Goal: Task Accomplishment & Management: Use online tool/utility

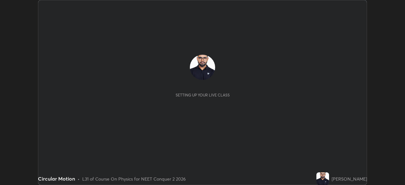
scroll to position [185, 405]
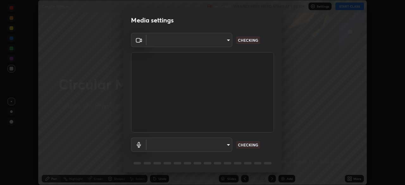
type input "09f294524f3521c037d78ee7cdb71511b6c9344afeed810a356f0d23342d5398"
type input "default"
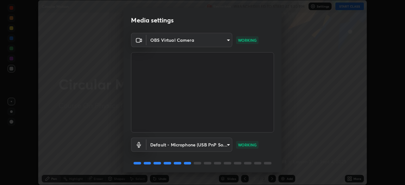
scroll to position [22, 0]
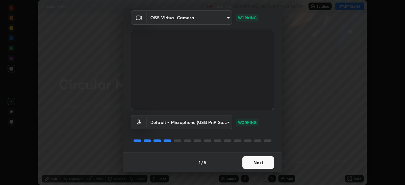
click at [248, 167] on button "Next" at bounding box center [258, 162] width 32 height 13
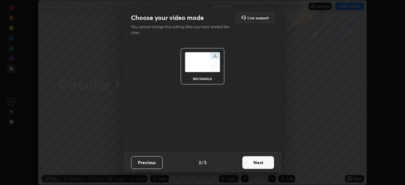
scroll to position [0, 0]
click at [252, 167] on button "Next" at bounding box center [258, 162] width 32 height 13
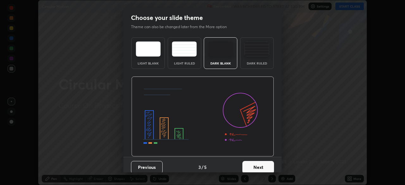
click at [253, 167] on button "Next" at bounding box center [258, 167] width 32 height 13
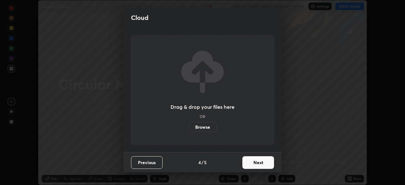
click at [254, 168] on button "Next" at bounding box center [258, 162] width 32 height 13
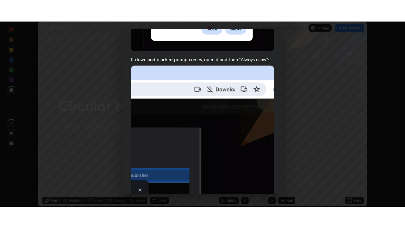
scroll to position [152, 0]
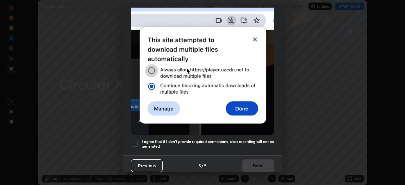
click at [136, 144] on div at bounding box center [135, 144] width 8 height 8
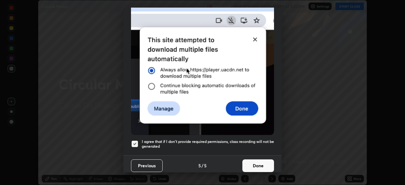
click at [251, 164] on button "Done" at bounding box center [258, 165] width 32 height 13
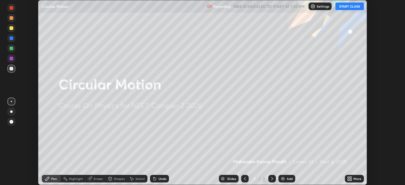
click at [347, 8] on button "START CLASS" at bounding box center [349, 7] width 28 height 8
click at [350, 180] on icon at bounding box center [351, 180] width 2 height 2
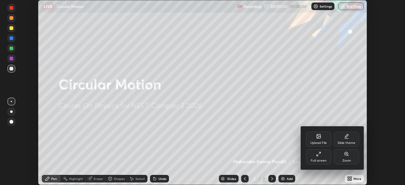
click at [319, 158] on div "Full screen" at bounding box center [318, 156] width 25 height 15
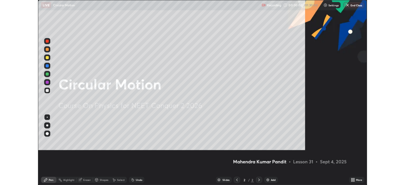
scroll to position [228, 405]
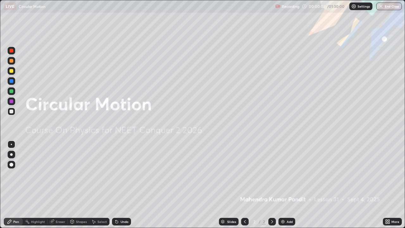
click at [284, 185] on img at bounding box center [282, 221] width 5 height 5
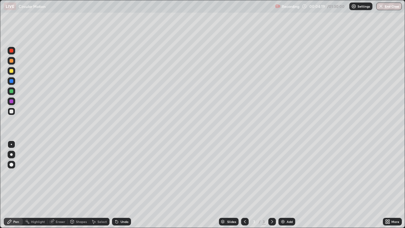
click at [12, 72] on div at bounding box center [11, 71] width 4 height 4
click at [121, 185] on div "Undo" at bounding box center [125, 221] width 8 height 3
click at [83, 185] on div "Shapes" at bounding box center [81, 221] width 11 height 3
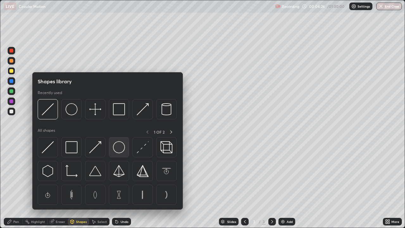
click at [120, 148] on img at bounding box center [119, 147] width 12 height 12
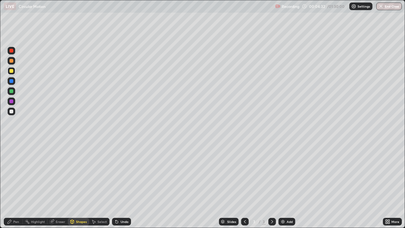
click at [16, 185] on div "Pen" at bounding box center [13, 222] width 19 height 8
click at [12, 112] on div at bounding box center [11, 111] width 4 height 4
click at [11, 92] on div at bounding box center [11, 91] width 4 height 4
click at [61, 185] on div "Eraser" at bounding box center [60, 221] width 9 height 3
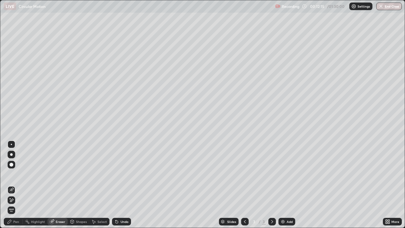
click at [16, 185] on div "Pen" at bounding box center [16, 221] width 6 height 3
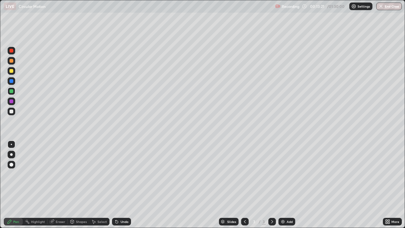
click at [123, 185] on div "Undo" at bounding box center [125, 221] width 8 height 3
click at [11, 71] on div at bounding box center [11, 71] width 4 height 4
click at [125, 185] on div "Undo" at bounding box center [125, 221] width 8 height 3
click at [124, 185] on div "Undo" at bounding box center [125, 221] width 8 height 3
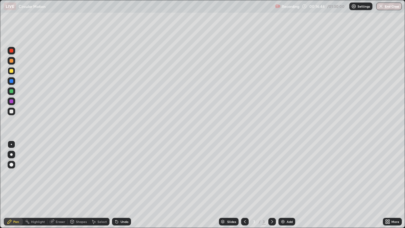
click at [58, 185] on div "Eraser" at bounding box center [60, 221] width 9 height 3
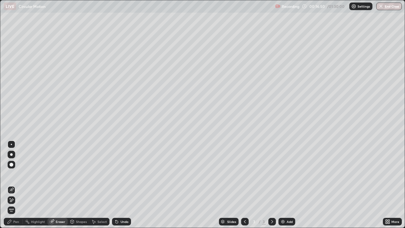
click at [15, 185] on div "Pen" at bounding box center [16, 221] width 6 height 3
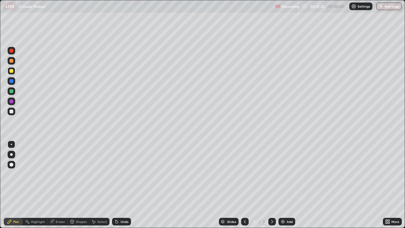
click at [56, 185] on div "Eraser" at bounding box center [60, 221] width 9 height 3
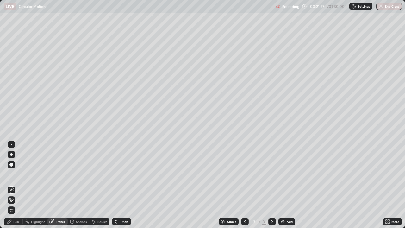
click at [15, 185] on div "Pen" at bounding box center [16, 221] width 6 height 3
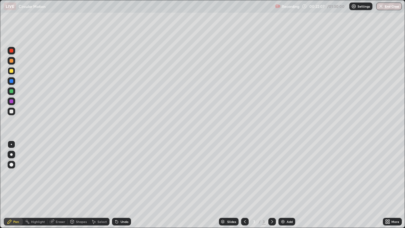
click at [10, 111] on div at bounding box center [11, 111] width 4 height 4
click at [282, 185] on img at bounding box center [282, 221] width 5 height 5
click at [244, 185] on icon at bounding box center [244, 221] width 5 height 5
click at [271, 185] on icon at bounding box center [272, 221] width 5 height 5
click at [11, 91] on div at bounding box center [11, 91] width 4 height 4
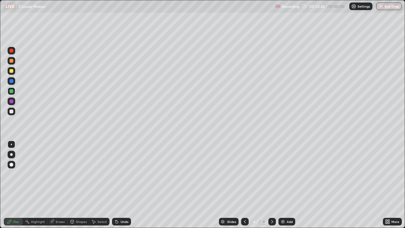
click at [11, 70] on div at bounding box center [11, 71] width 4 height 4
click at [58, 185] on div "Eraser" at bounding box center [60, 221] width 9 height 3
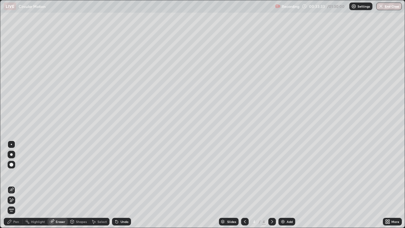
click at [20, 185] on div "Pen" at bounding box center [13, 222] width 19 height 8
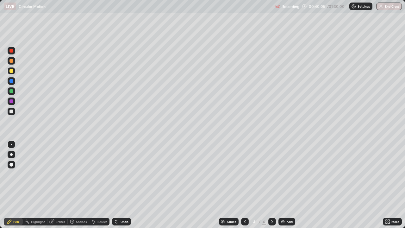
click at [116, 185] on icon at bounding box center [116, 221] width 3 height 3
click at [118, 185] on icon at bounding box center [116, 221] width 5 height 5
click at [122, 185] on div "Undo" at bounding box center [125, 221] width 8 height 3
click at [125, 185] on div "Undo" at bounding box center [125, 221] width 8 height 3
click at [12, 102] on div at bounding box center [11, 101] width 4 height 4
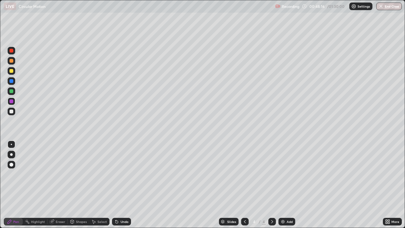
click at [244, 185] on icon at bounding box center [244, 221] width 5 height 5
click at [271, 185] on icon at bounding box center [272, 221] width 5 height 5
click at [282, 185] on img at bounding box center [282, 221] width 5 height 5
click at [100, 185] on div "Select" at bounding box center [101, 221] width 9 height 3
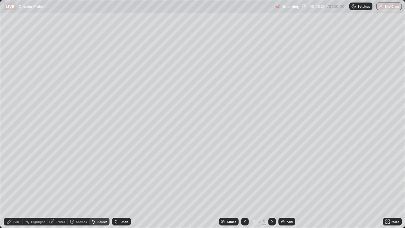
click at [80, 185] on div "Shapes" at bounding box center [81, 221] width 11 height 3
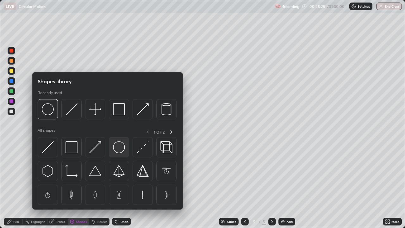
click at [121, 151] on img at bounding box center [119, 147] width 12 height 12
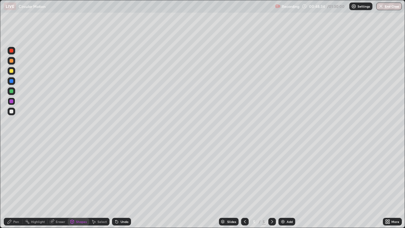
click at [16, 185] on div "Pen" at bounding box center [16, 221] width 6 height 3
click at [11, 111] on div at bounding box center [11, 111] width 4 height 4
click at [120, 185] on div "Undo" at bounding box center [121, 222] width 19 height 8
click at [121, 185] on div "Undo" at bounding box center [121, 222] width 19 height 8
click at [116, 185] on icon at bounding box center [116, 221] width 3 height 3
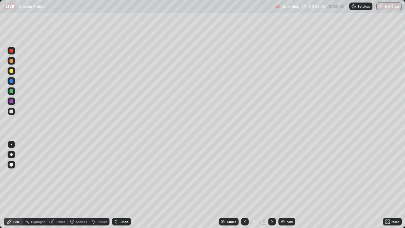
click at [118, 185] on div "Undo" at bounding box center [121, 222] width 19 height 8
click at [11, 80] on div at bounding box center [11, 81] width 4 height 4
click at [9, 71] on div at bounding box center [11, 71] width 4 height 4
click at [11, 102] on div at bounding box center [11, 101] width 4 height 4
click at [96, 185] on div "Select" at bounding box center [99, 222] width 20 height 8
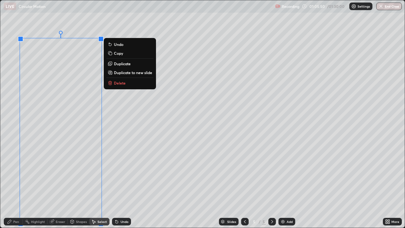
click at [131, 71] on p "Duplicate to new slide" at bounding box center [133, 72] width 38 height 5
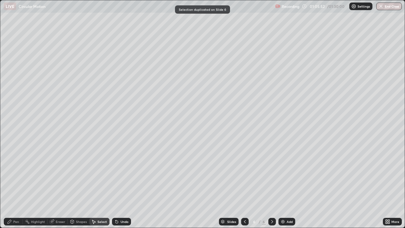
click at [57, 185] on div "Eraser" at bounding box center [60, 221] width 9 height 3
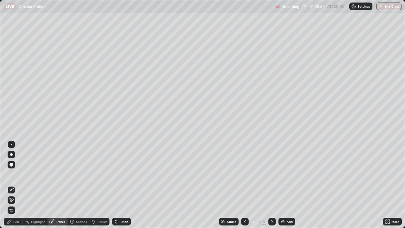
click at [12, 185] on div at bounding box center [12, 200] width 8 height 8
click at [15, 185] on div "Pen" at bounding box center [13, 222] width 19 height 8
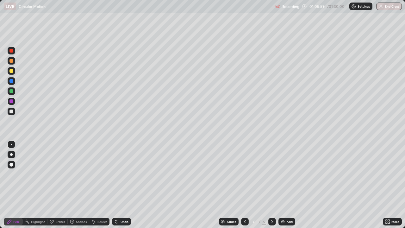
click at [53, 185] on icon at bounding box center [52, 221] width 3 height 3
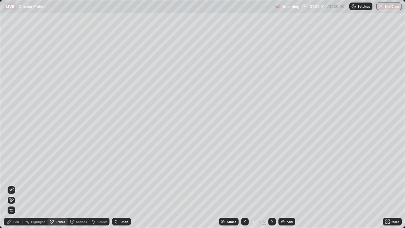
click at [14, 185] on div "Pen" at bounding box center [16, 221] width 6 height 3
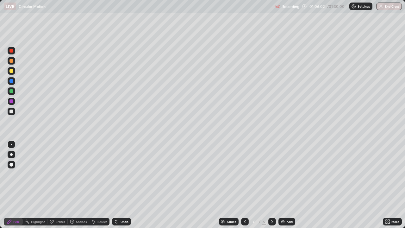
click at [12, 111] on div at bounding box center [11, 111] width 4 height 4
click at [116, 185] on icon at bounding box center [116, 221] width 3 height 3
click at [118, 185] on div "Undo" at bounding box center [121, 222] width 19 height 8
click at [116, 185] on icon at bounding box center [116, 221] width 3 height 3
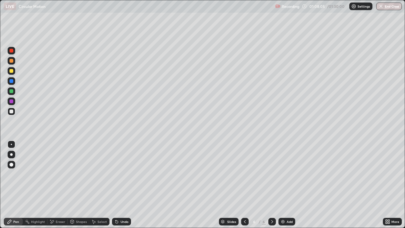
click at [115, 185] on icon at bounding box center [116, 221] width 3 height 3
click at [57, 185] on div "Eraser" at bounding box center [57, 222] width 20 height 8
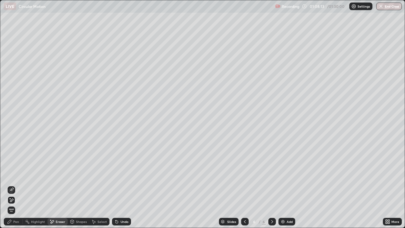
click at [15, 185] on div "Pen" at bounding box center [16, 221] width 6 height 3
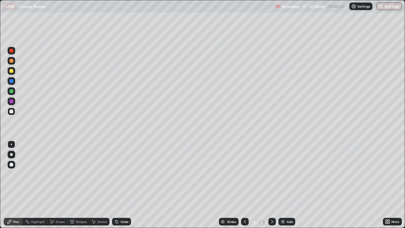
click at [117, 185] on div "Undo" at bounding box center [121, 222] width 19 height 8
click at [97, 185] on div "Select" at bounding box center [101, 221] width 9 height 3
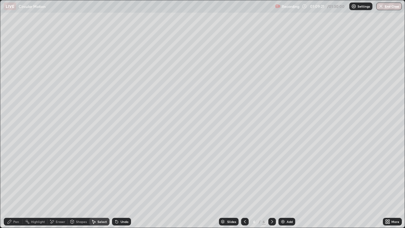
click at [78, 185] on div "Shapes" at bounding box center [79, 222] width 22 height 8
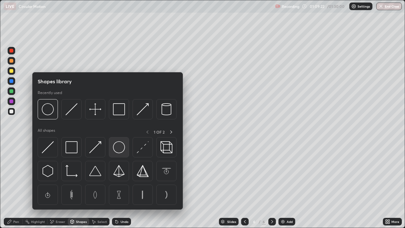
click at [119, 149] on img at bounding box center [119, 147] width 12 height 12
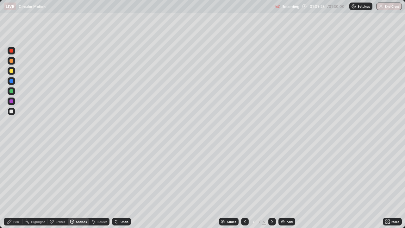
click at [10, 91] on div at bounding box center [11, 91] width 4 height 4
click at [14, 185] on div "Pen" at bounding box center [13, 222] width 19 height 8
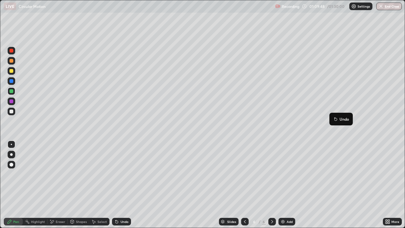
click at [332, 117] on button "Undo" at bounding box center [341, 119] width 18 height 8
click at [54, 185] on div "Eraser" at bounding box center [57, 222] width 20 height 8
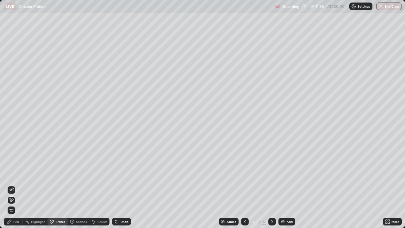
click at [12, 185] on div "Pen" at bounding box center [13, 222] width 19 height 8
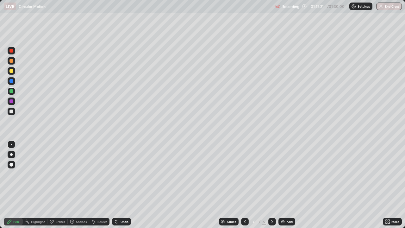
click at [122, 185] on div "Undo" at bounding box center [125, 221] width 8 height 3
click at [127, 185] on div "Undo" at bounding box center [125, 221] width 8 height 3
click at [121, 185] on div "Undo" at bounding box center [121, 222] width 19 height 8
click at [121, 185] on div "Undo" at bounding box center [125, 221] width 8 height 3
click at [116, 185] on icon at bounding box center [116, 221] width 3 height 3
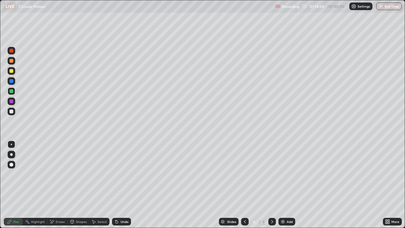
click at [116, 185] on icon at bounding box center [116, 221] width 3 height 3
click at [123, 185] on div "Undo" at bounding box center [125, 221] width 8 height 3
click at [126, 185] on div "Undo" at bounding box center [125, 221] width 8 height 3
click at [123, 185] on div "Undo" at bounding box center [125, 221] width 8 height 3
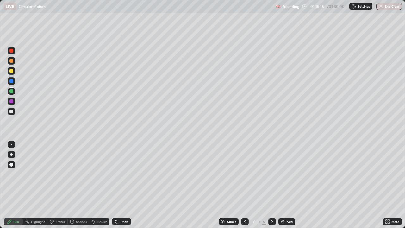
click at [124, 185] on div "Undo" at bounding box center [121, 222] width 19 height 8
click at [125, 185] on div "Undo" at bounding box center [121, 222] width 19 height 8
click at [12, 72] on div at bounding box center [11, 71] width 4 height 4
click at [284, 185] on img at bounding box center [282, 221] width 5 height 5
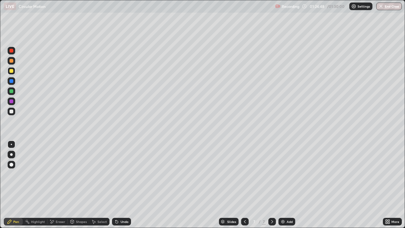
click at [56, 185] on div "Eraser" at bounding box center [60, 221] width 9 height 3
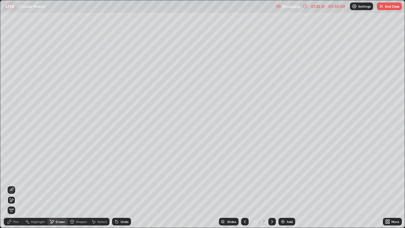
click at [387, 185] on icon at bounding box center [387, 221] width 5 height 5
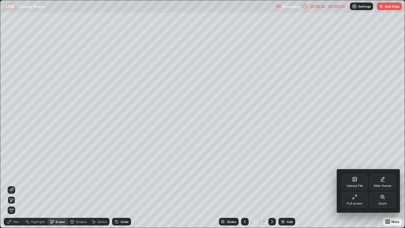
click at [177, 185] on div at bounding box center [202, 114] width 405 height 228
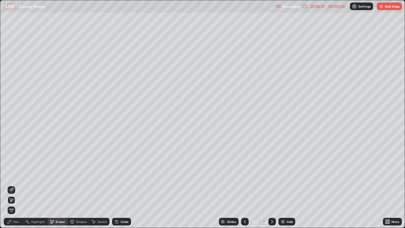
click at [389, 185] on icon at bounding box center [387, 221] width 5 height 5
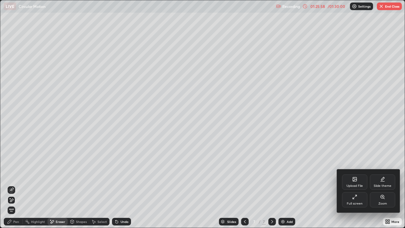
click at [351, 185] on div "Full screen" at bounding box center [354, 199] width 25 height 15
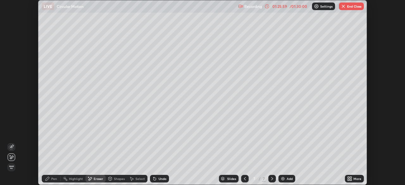
scroll to position [31447, 31227]
click at [350, 5] on button "End Class" at bounding box center [351, 7] width 25 height 8
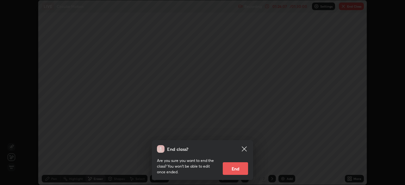
click at [233, 169] on button "End" at bounding box center [235, 168] width 25 height 13
